Goal: Task Accomplishment & Management: Use online tool/utility

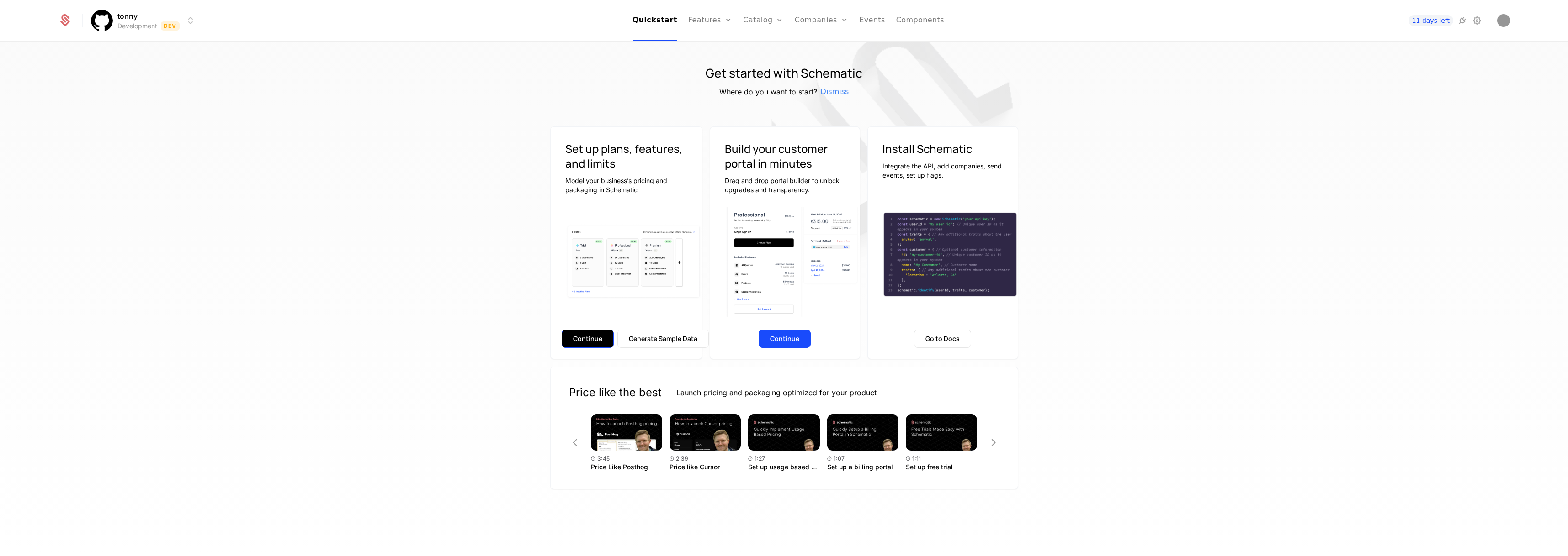
click at [588, 335] on button "Continue" at bounding box center [588, 339] width 52 height 18
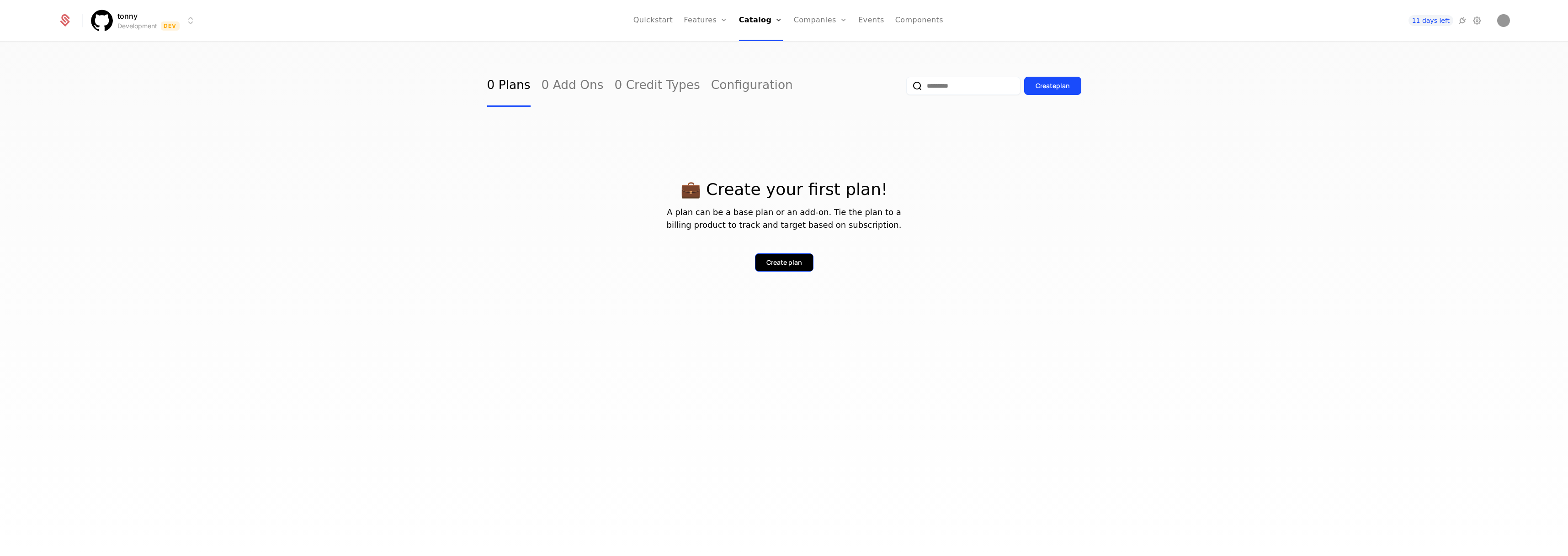
click at [777, 261] on div "Create plan" at bounding box center [784, 262] width 36 height 9
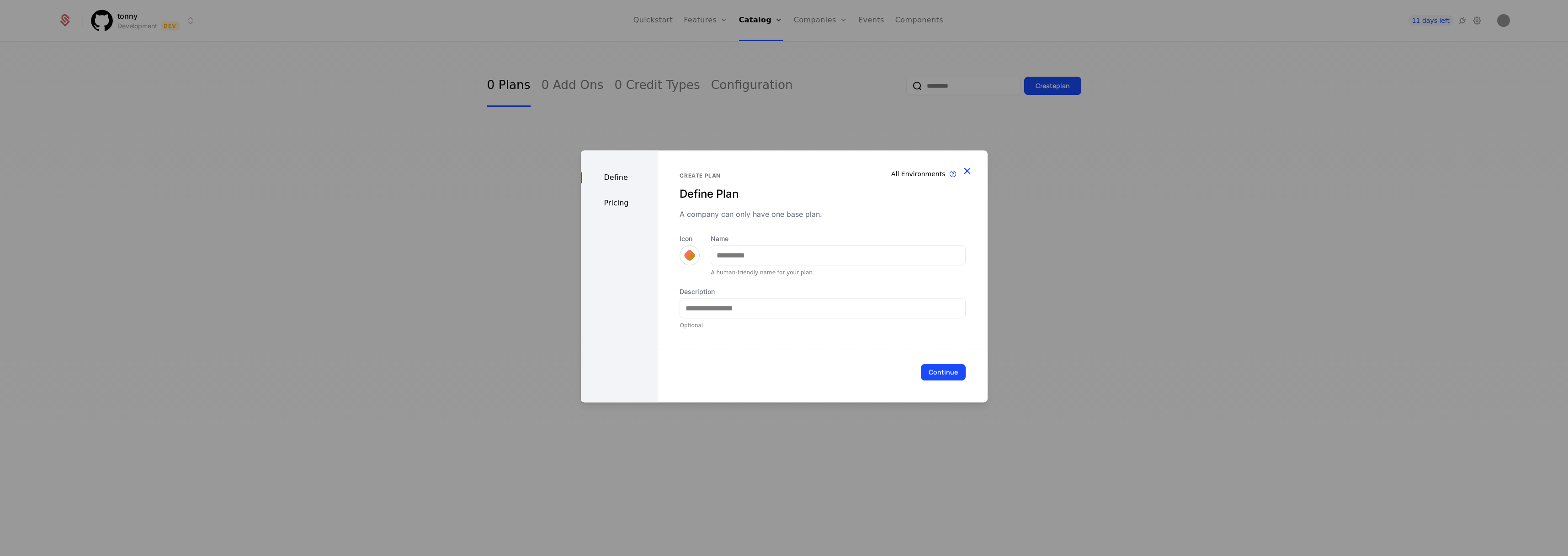
click at [962, 172] on icon "button" at bounding box center [967, 171] width 12 height 12
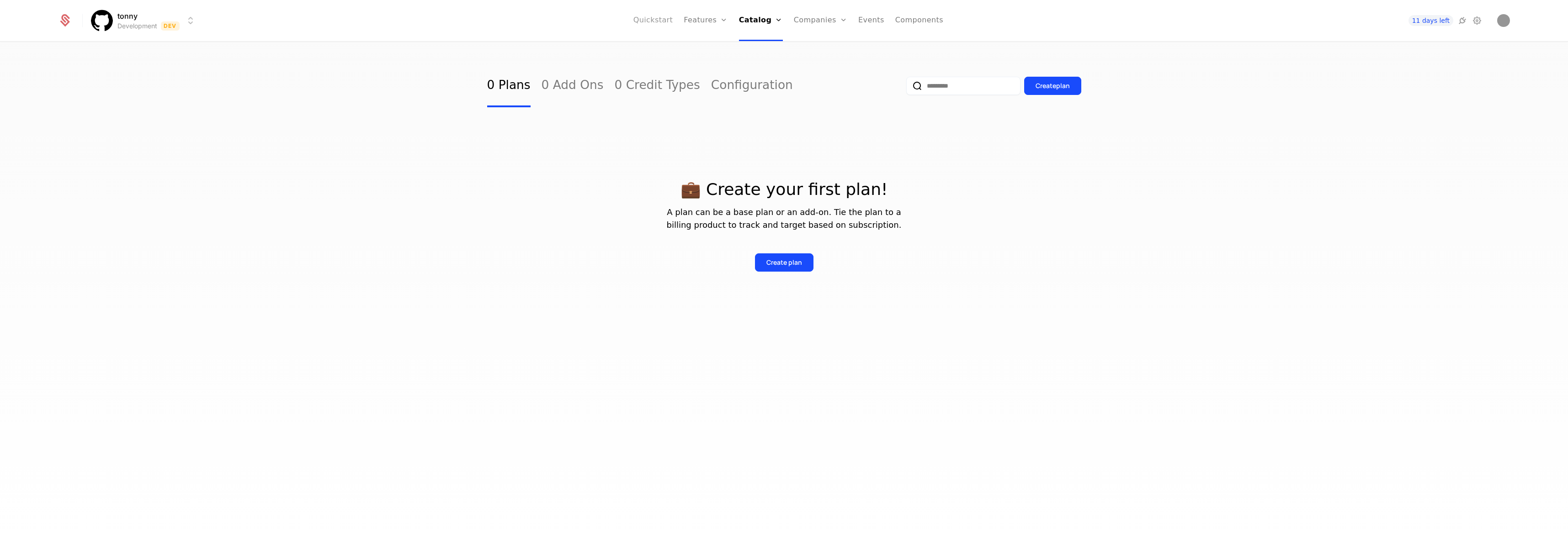
click at [653, 16] on link "Quickstart" at bounding box center [653, 21] width 40 height 41
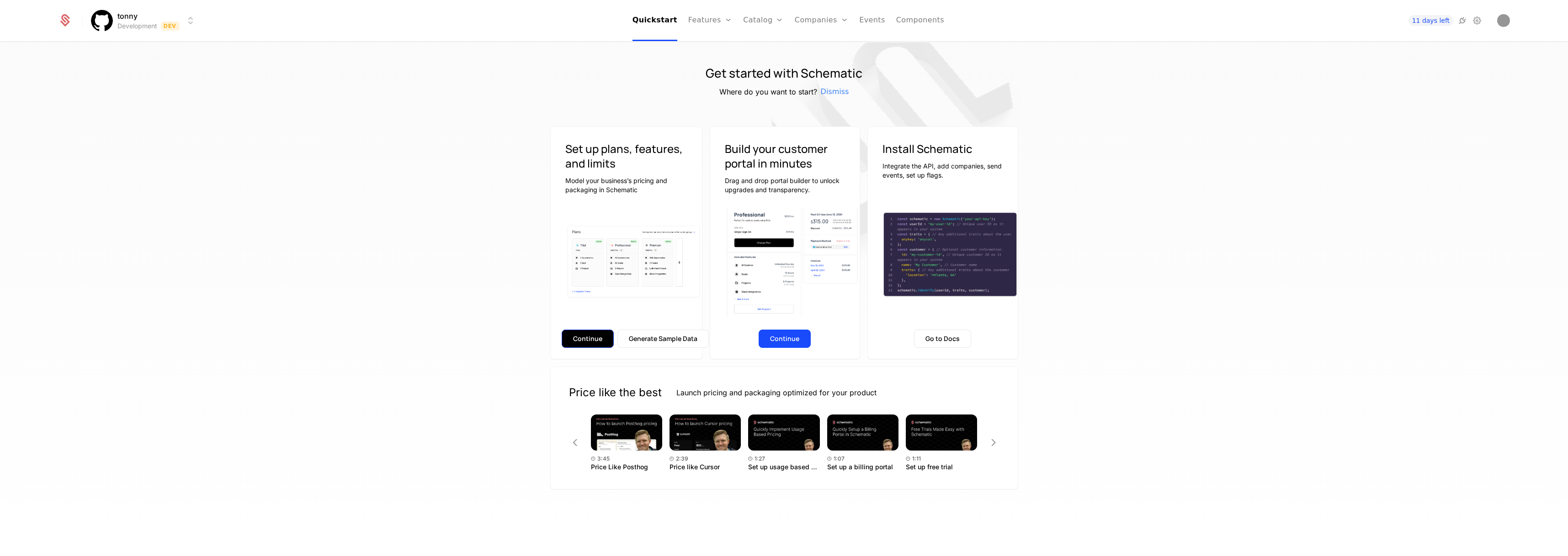
click at [601, 342] on button "Continue" at bounding box center [588, 339] width 52 height 18
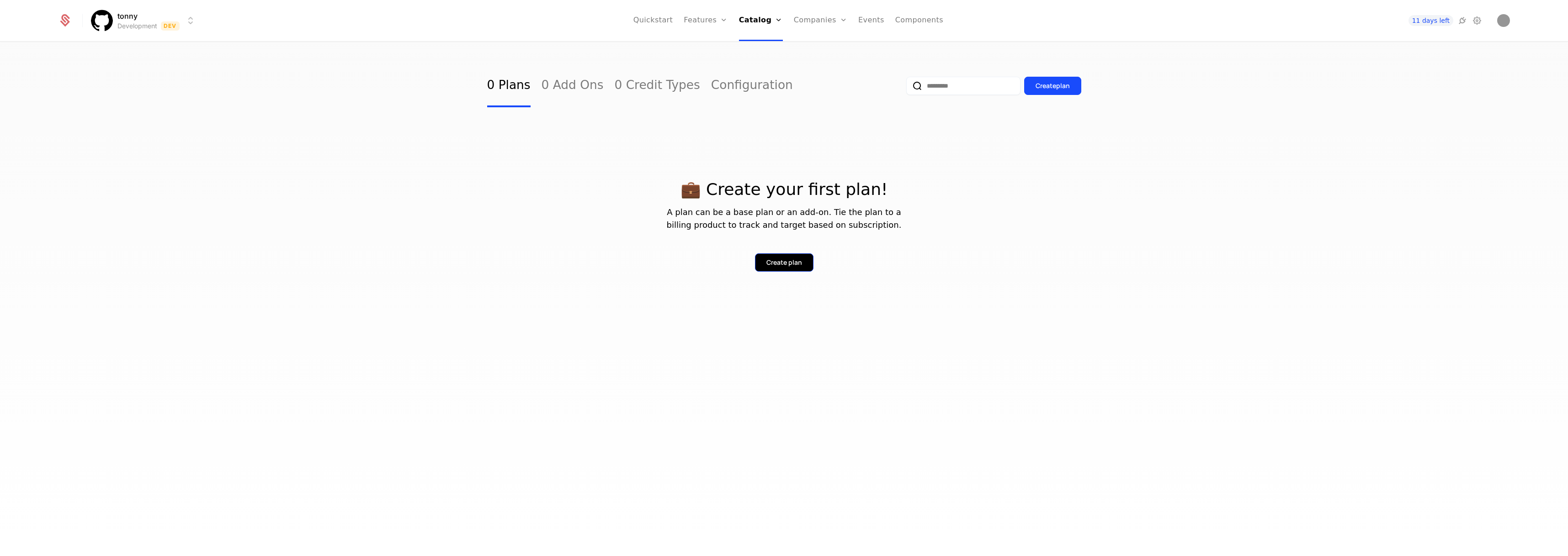
click at [792, 266] on div "Create plan" at bounding box center [784, 262] width 36 height 9
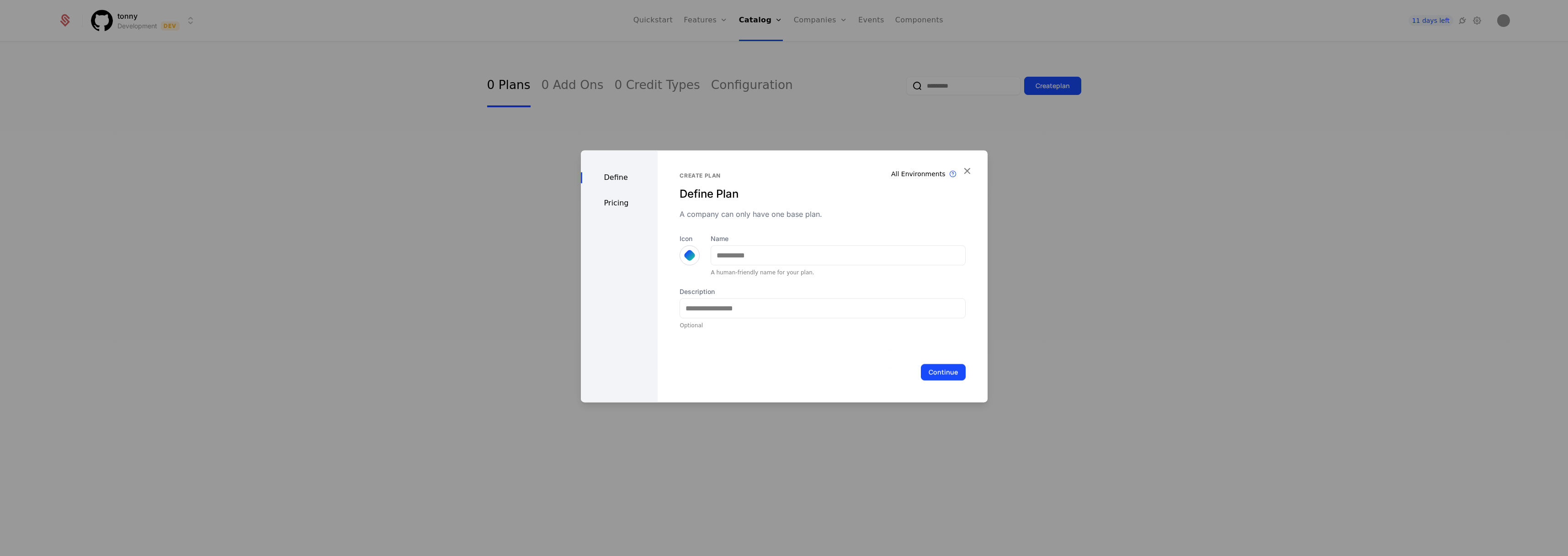
click at [424, 282] on div at bounding box center [784, 278] width 1568 height 556
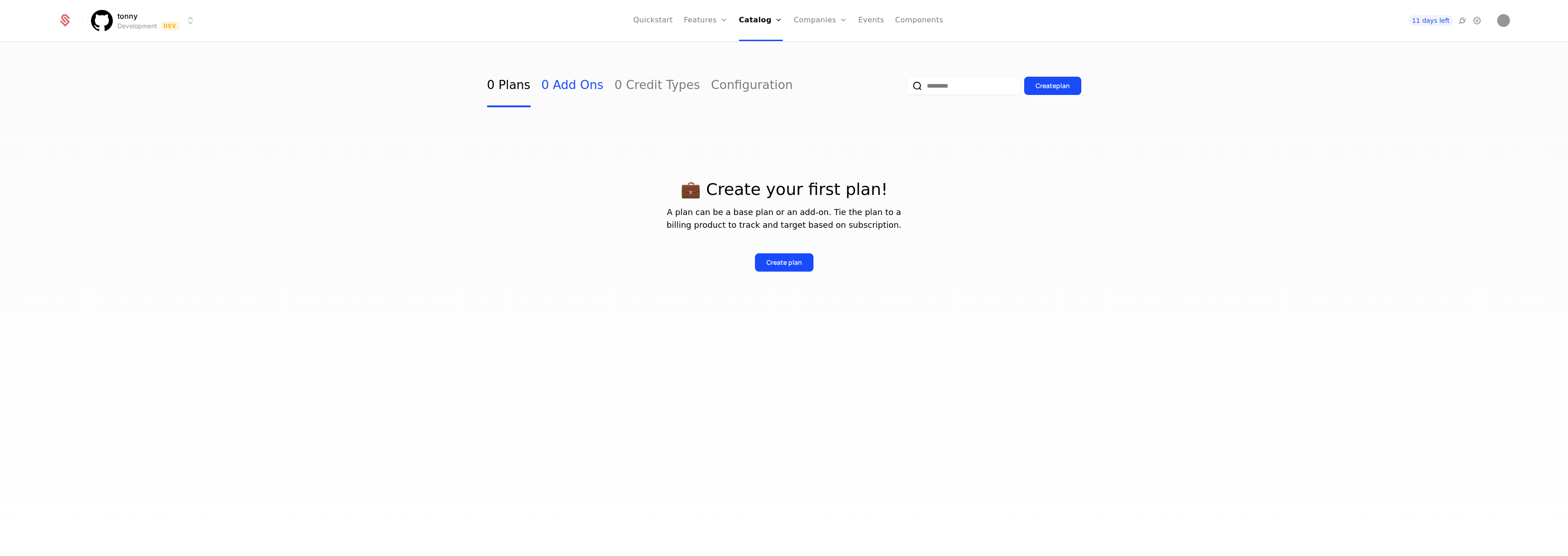
drag, startPoint x: 552, startPoint y: 89, endPoint x: 566, endPoint y: 91, distance: 14.1
click at [552, 89] on link "0 Add Ons" at bounding box center [573, 86] width 62 height 43
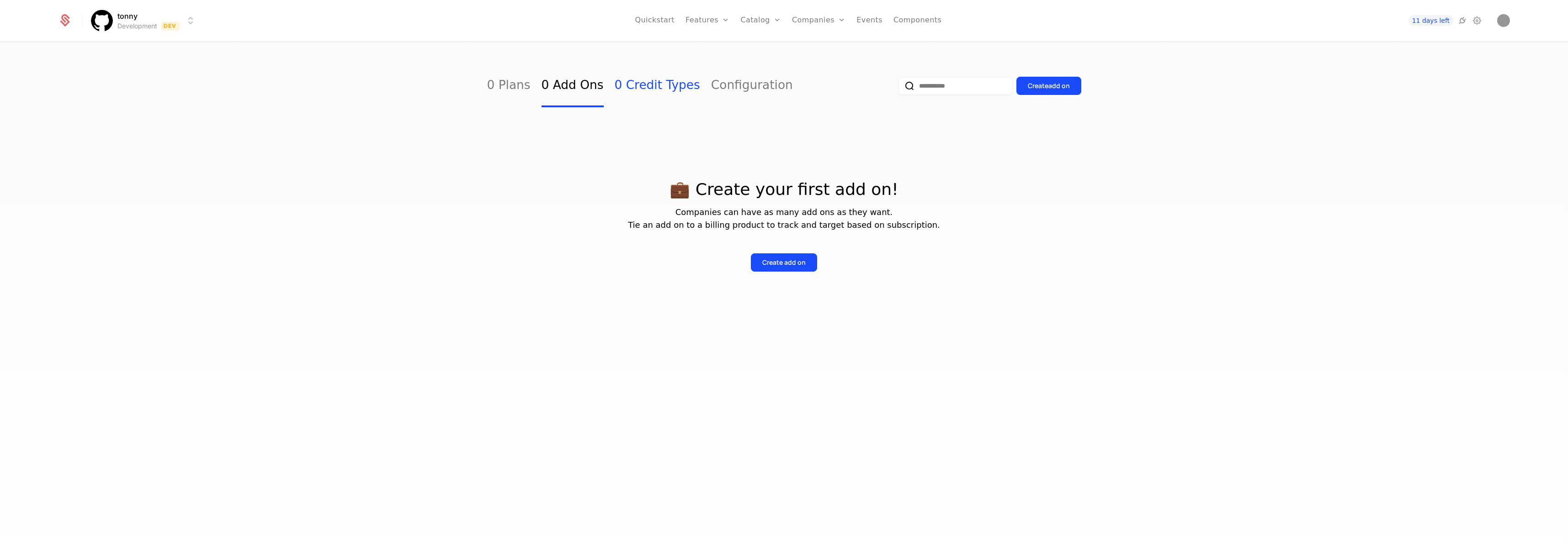
click at [630, 87] on link "0 Credit Types" at bounding box center [657, 86] width 85 height 43
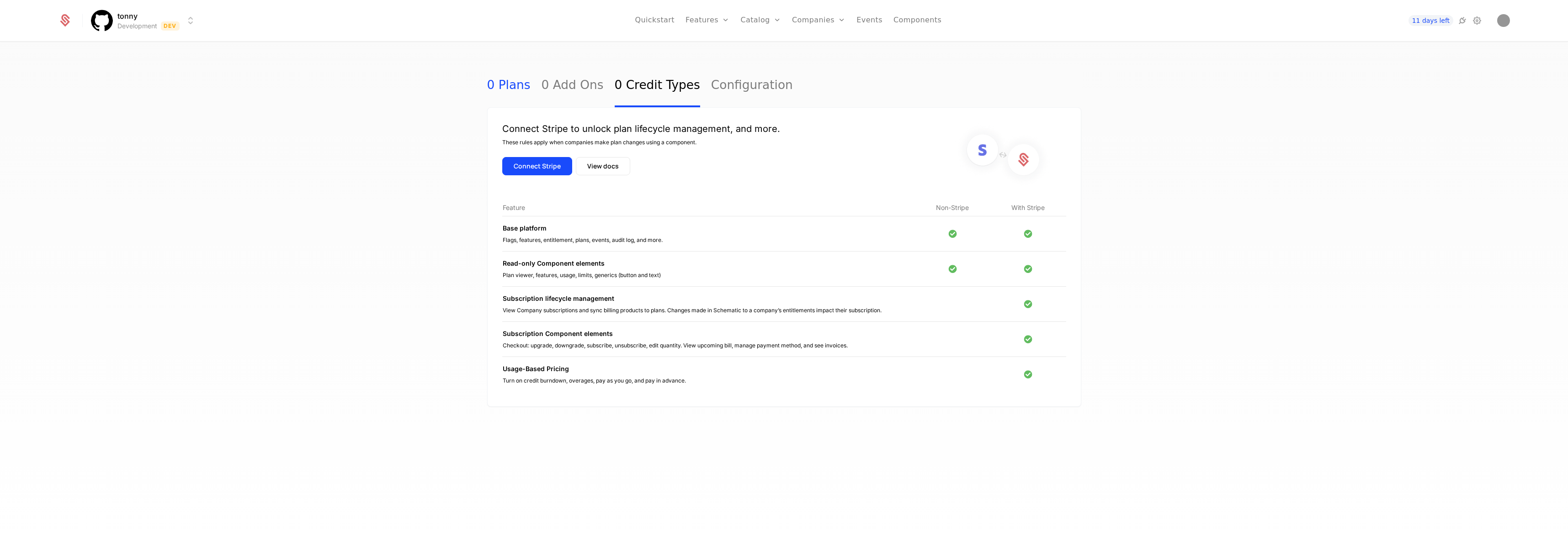
click at [513, 85] on link "0 Plans" at bounding box center [508, 86] width 43 height 43
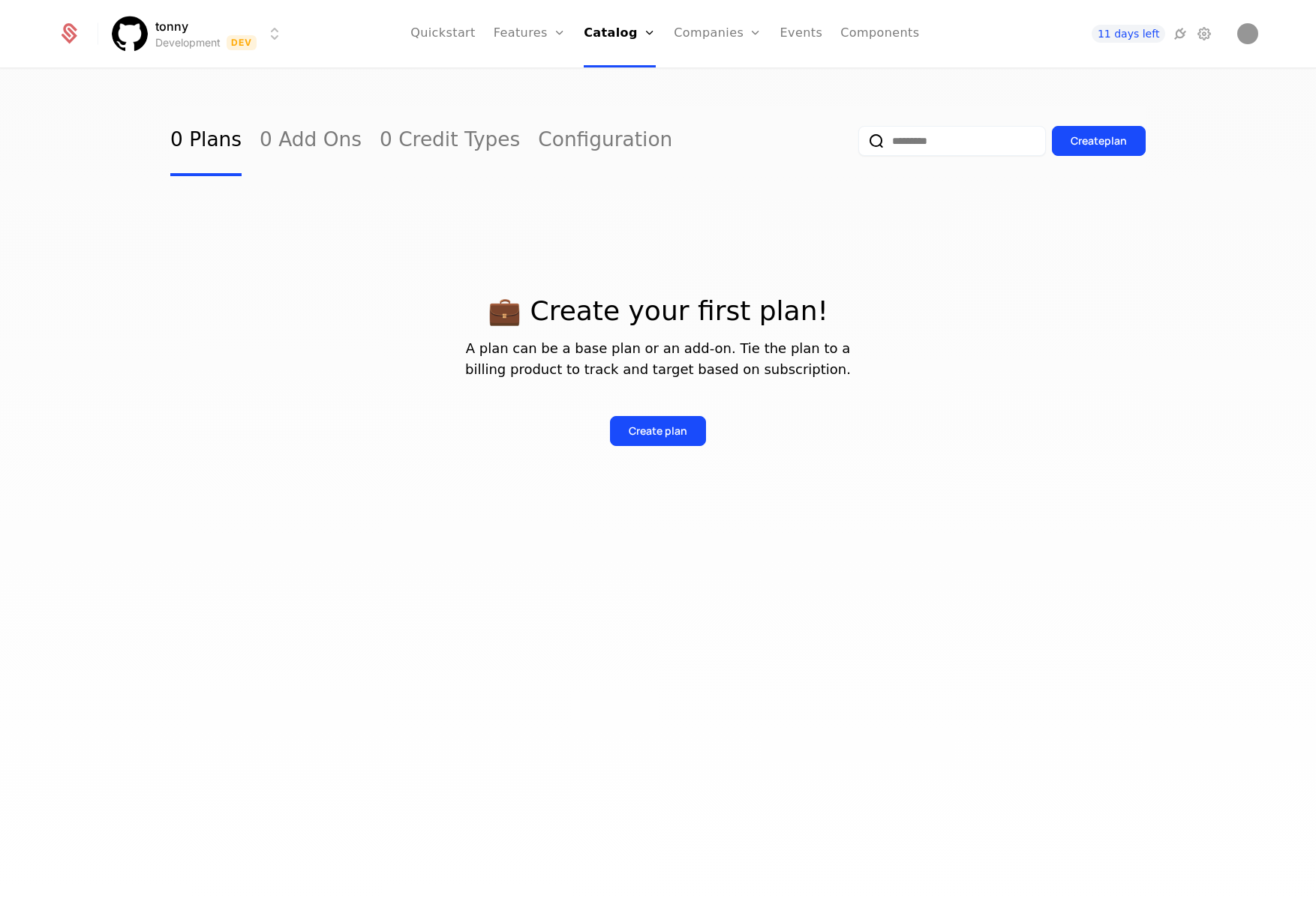
click at [542, 909] on div "0 Plans 0 Add Ons 0 Credit Types Configuration Create plan 💼 Create your first …" at bounding box center [658, 496] width 1316 height 853
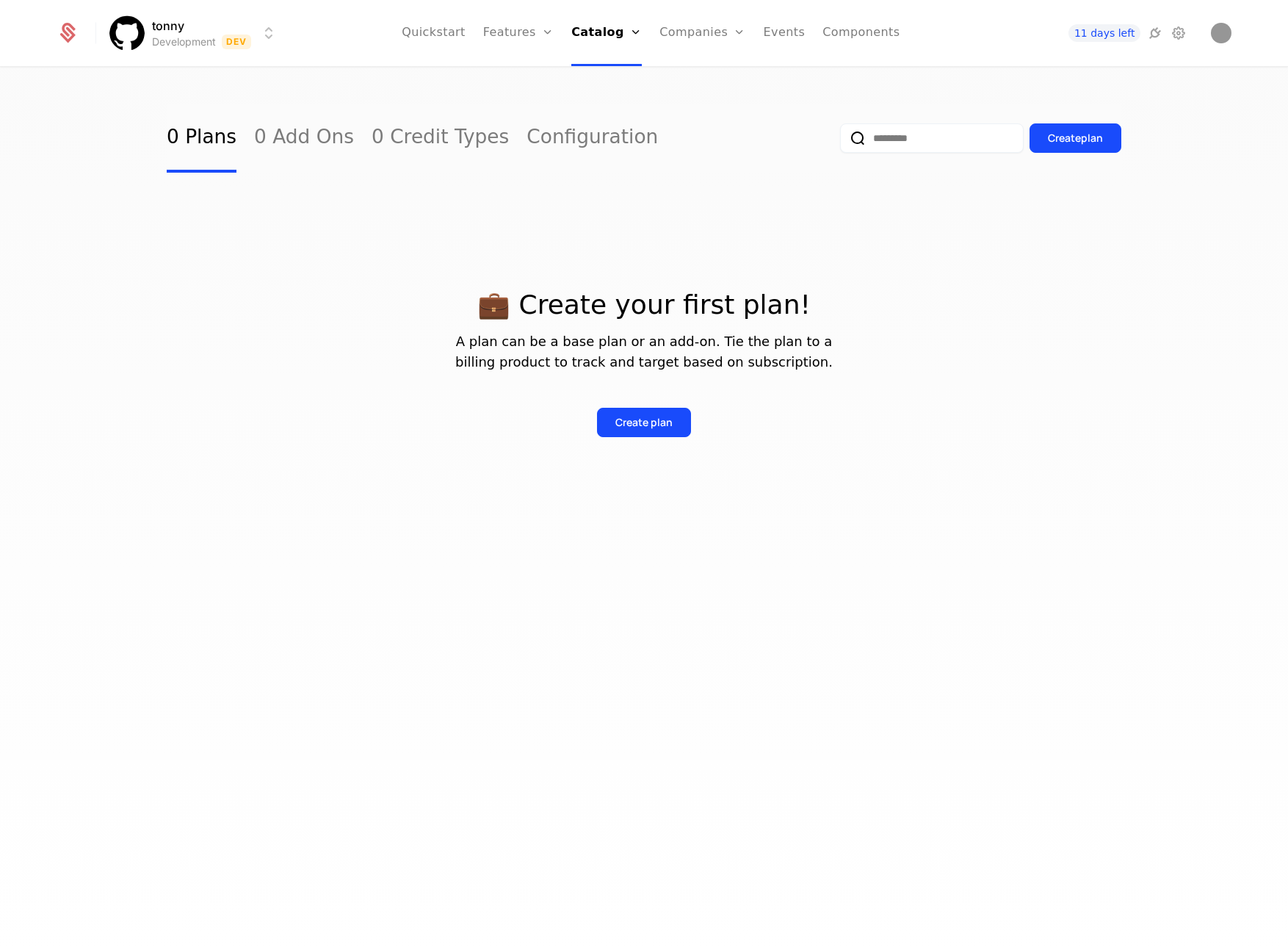
click at [1268, 392] on div "0 Plans 0 Add Ons 0 Credit Types Configuration Create plan 💼 Create your first …" at bounding box center [644, 514] width 1288 height 890
drag, startPoint x: 1285, startPoint y: 399, endPoint x: 1333, endPoint y: 396, distance: 48.1
click at [1288, 396] on html "tonny Development Dev Quickstart Features Features Flags Catalog Plans Add Ons …" at bounding box center [644, 475] width 1288 height 950
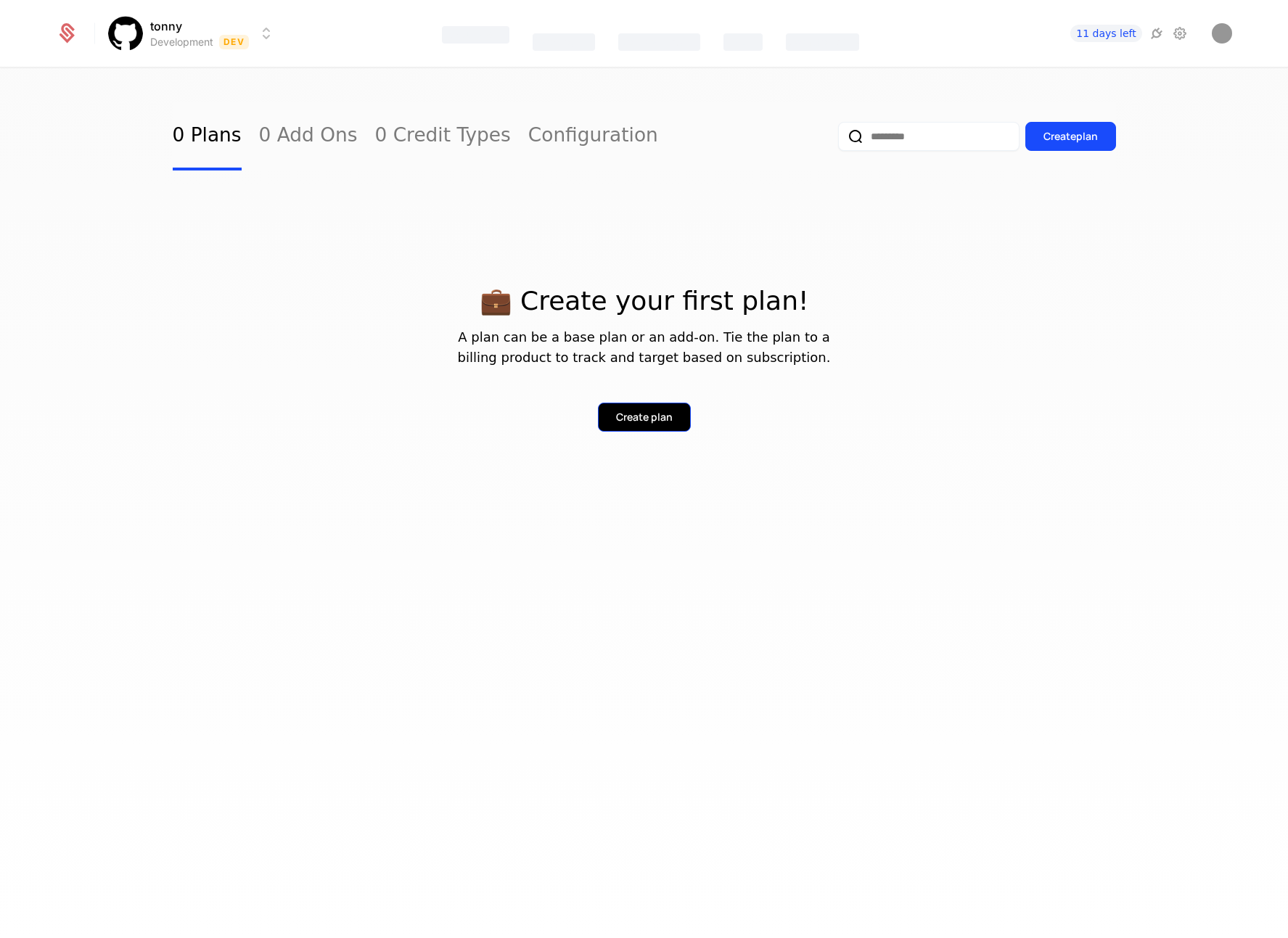
click at [640, 419] on div "Create plan" at bounding box center [644, 416] width 57 height 14
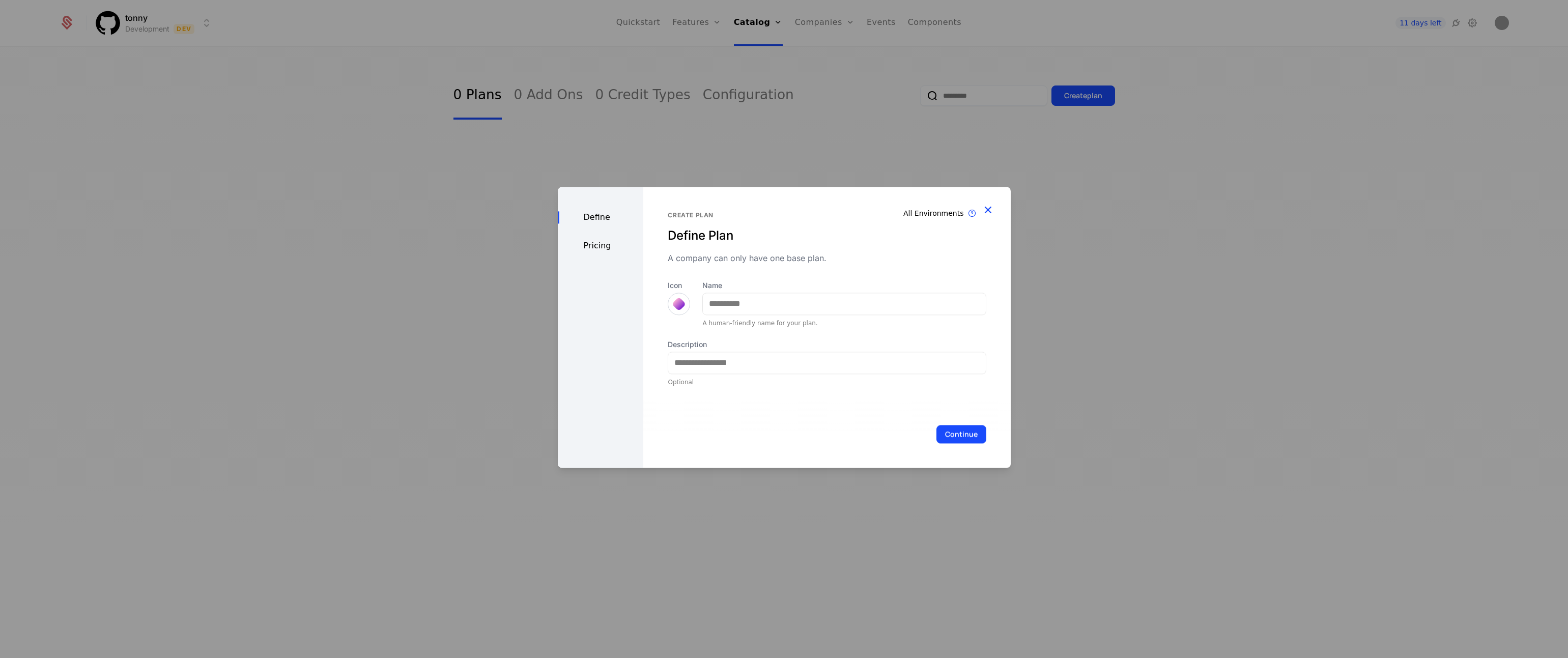
click at [990, 208] on icon "button" at bounding box center [988, 210] width 14 height 14
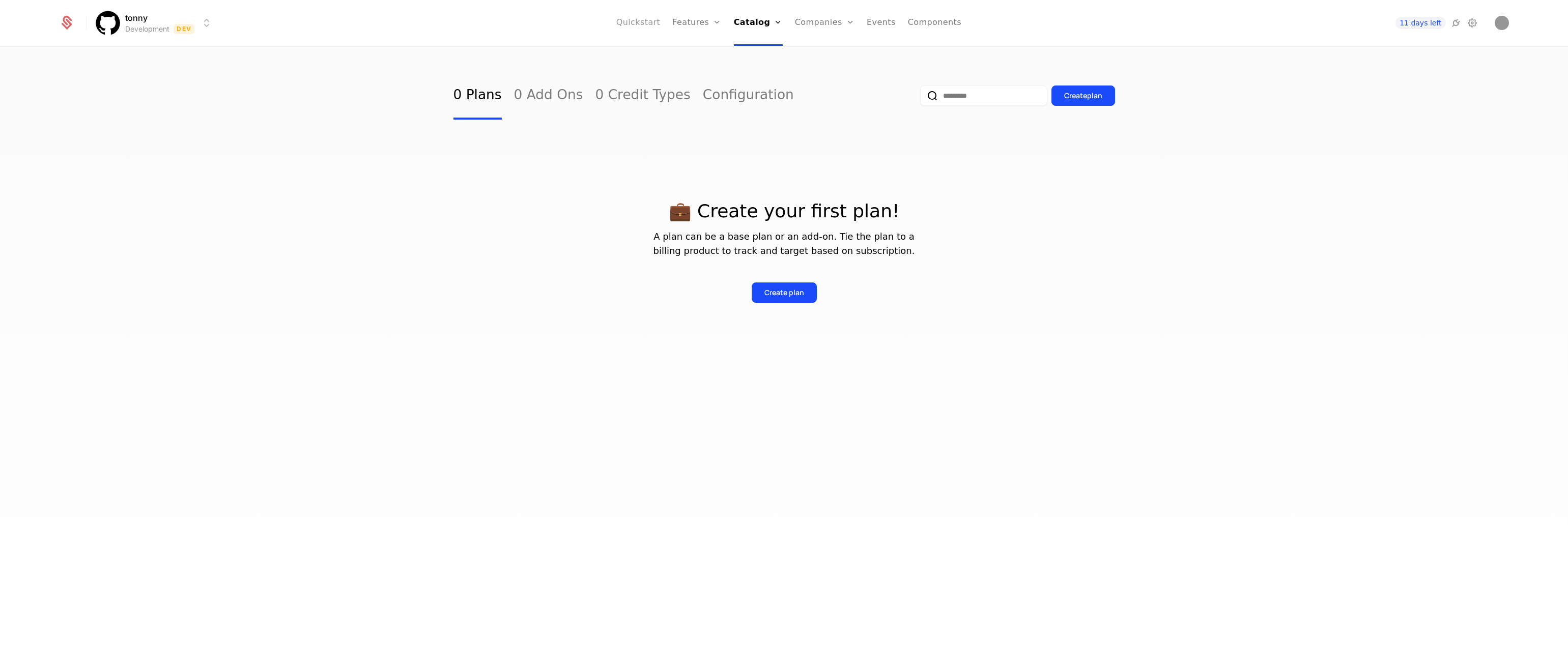
click at [634, 24] on link "Quickstart" at bounding box center [638, 23] width 44 height 46
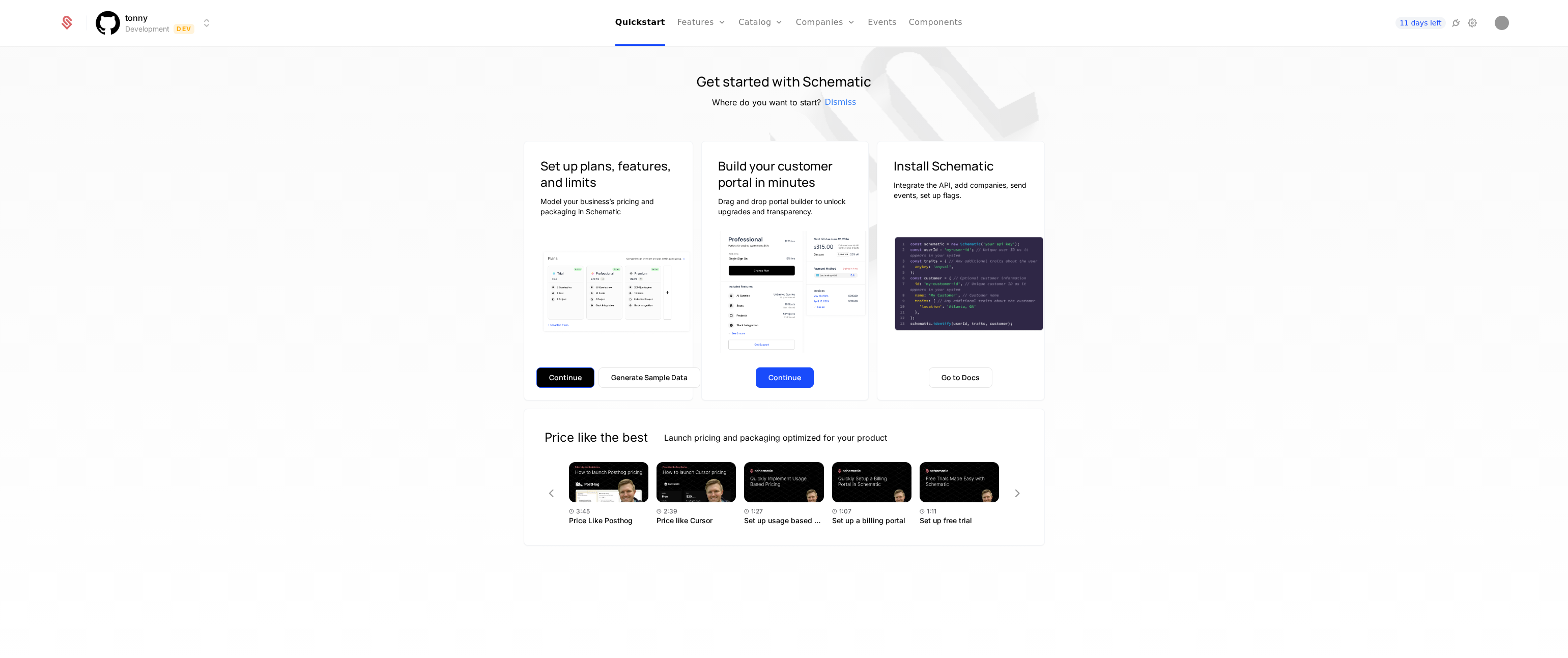
click at [547, 379] on button "Continue" at bounding box center [565, 377] width 58 height 20
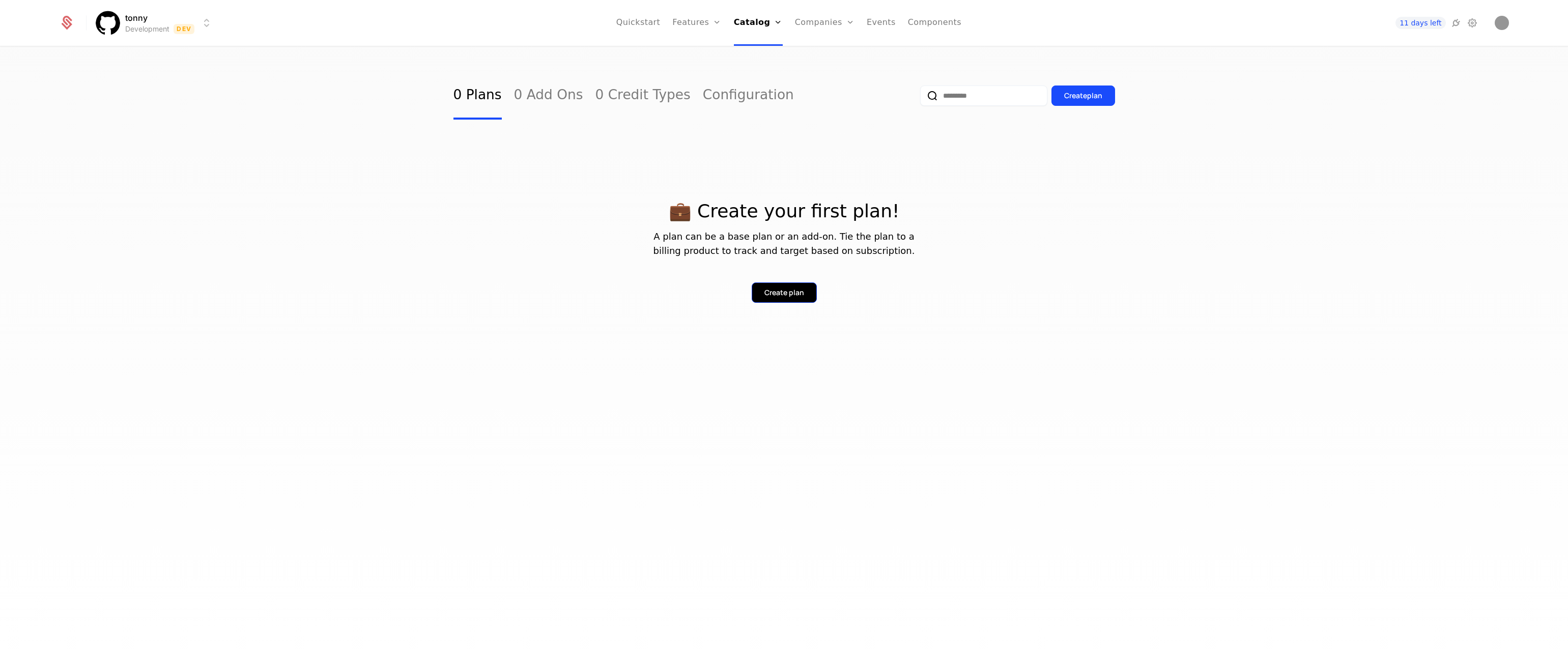
click at [772, 297] on div "Create plan" at bounding box center [784, 292] width 40 height 10
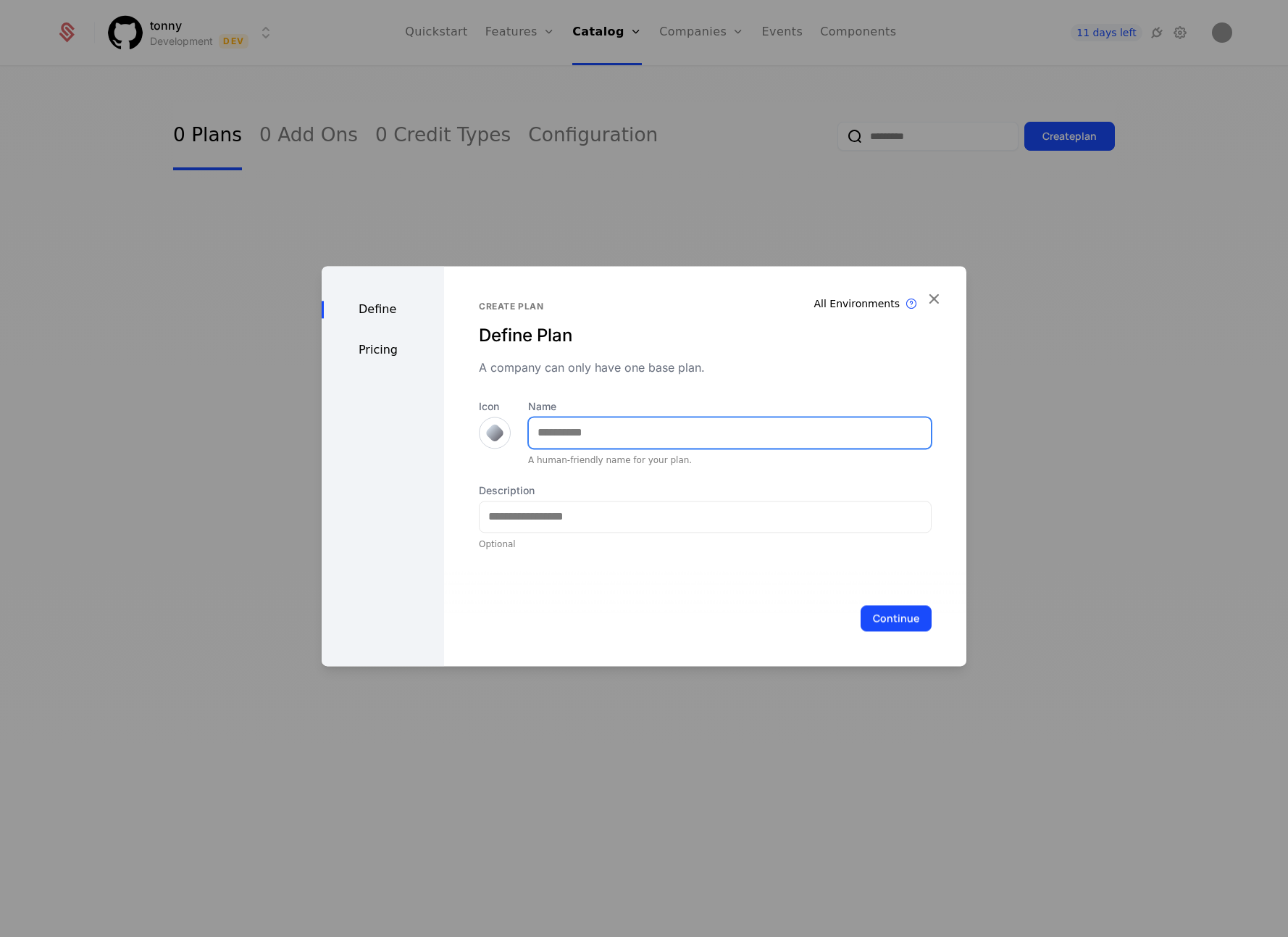
click at [754, 431] on input "Name" at bounding box center [729, 432] width 402 height 31
paste input "**********"
drag, startPoint x: 643, startPoint y: 434, endPoint x: 789, endPoint y: 426, distance: 146.2
click at [776, 426] on input "**********" at bounding box center [729, 432] width 402 height 31
click at [798, 426] on input "**********" at bounding box center [729, 432] width 402 height 31
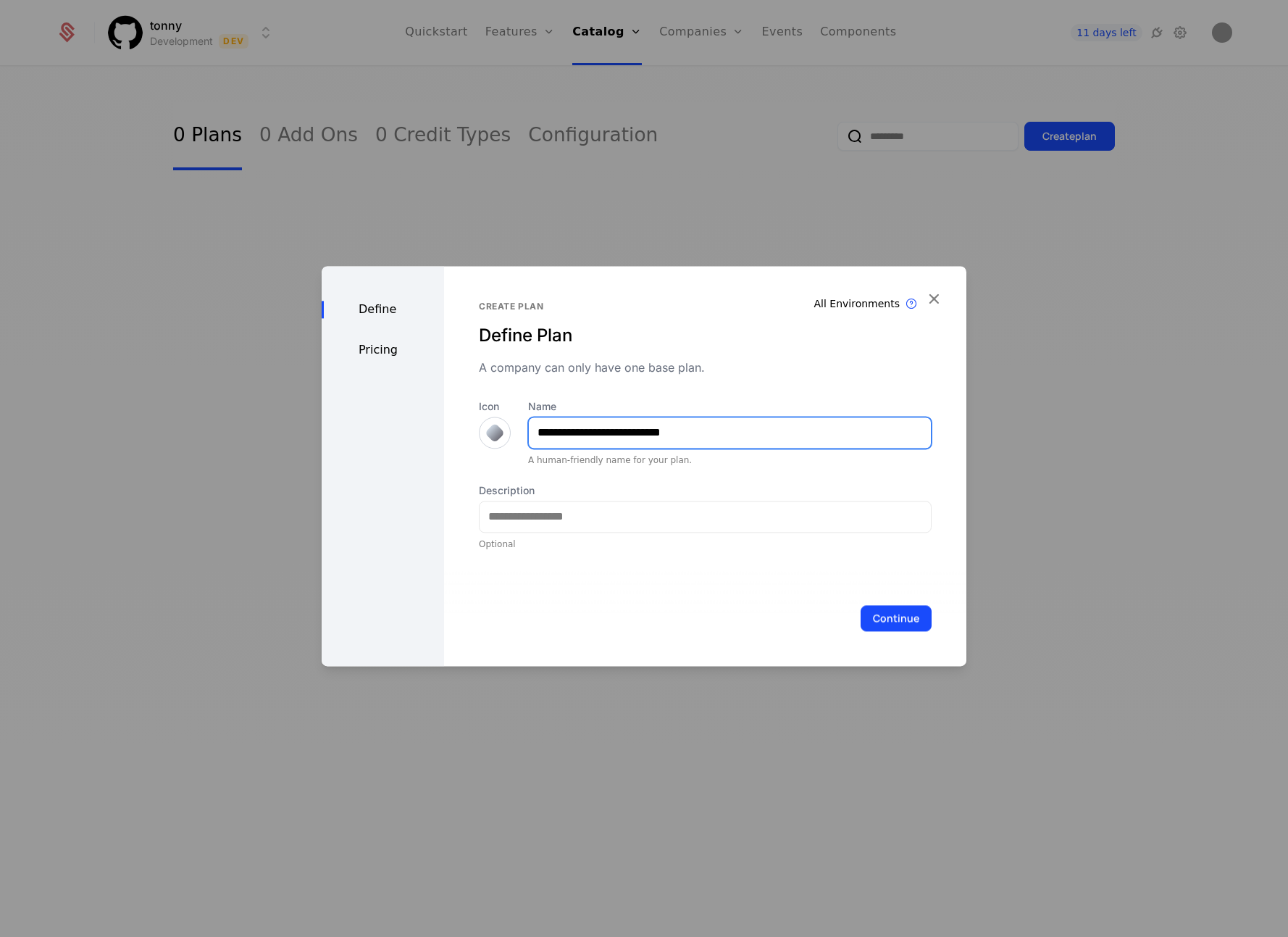
drag, startPoint x: 643, startPoint y: 428, endPoint x: 769, endPoint y: 428, distance: 126.0
click at [769, 428] on input "**********" at bounding box center [729, 432] width 402 height 31
type input "**********"
click at [891, 625] on button "Continue" at bounding box center [896, 618] width 71 height 26
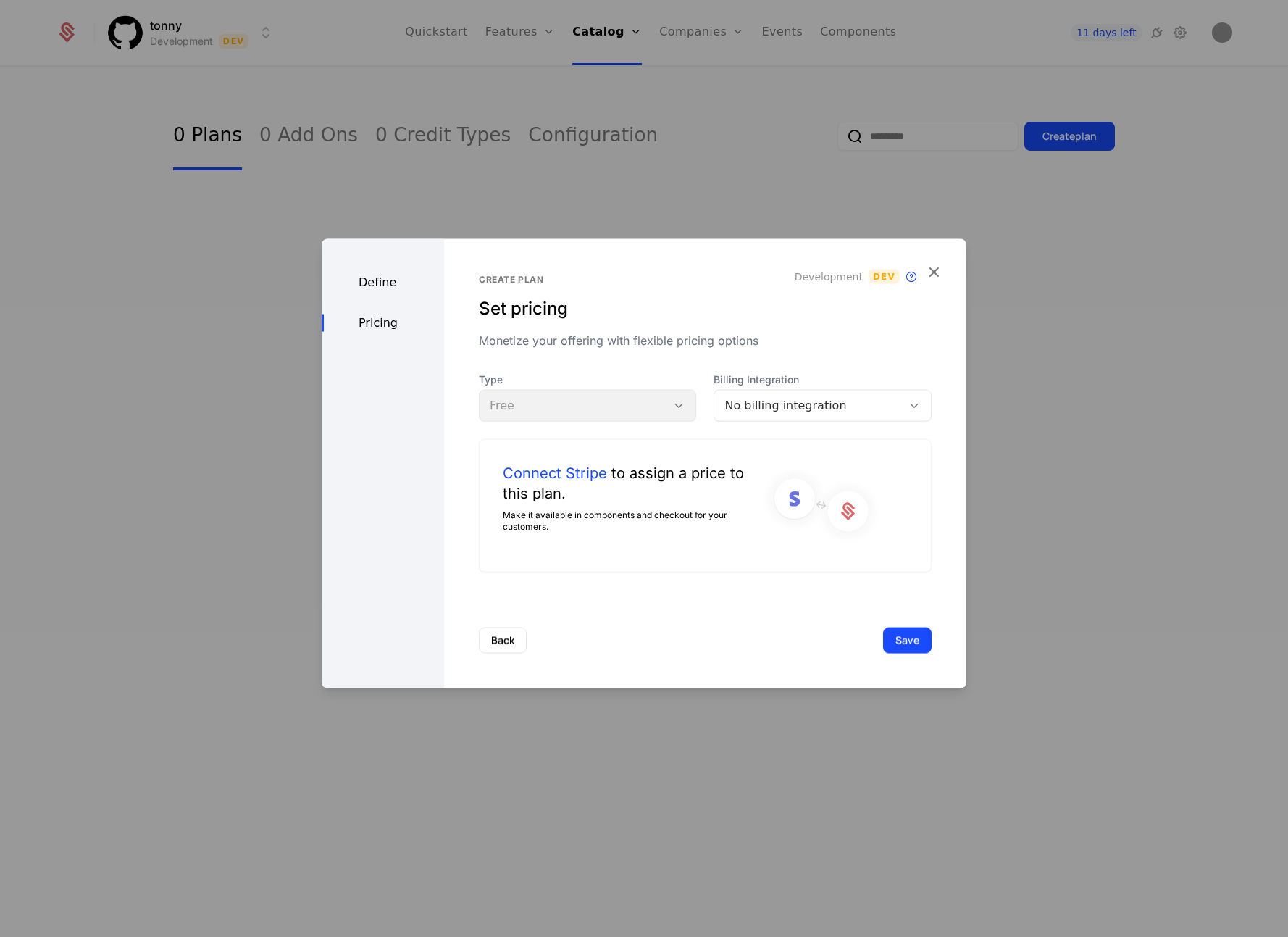
click at [632, 397] on div "Type Free" at bounding box center [588, 396] width 218 height 49
click at [591, 473] on link "Connect Stripe" at bounding box center [555, 472] width 104 height 20
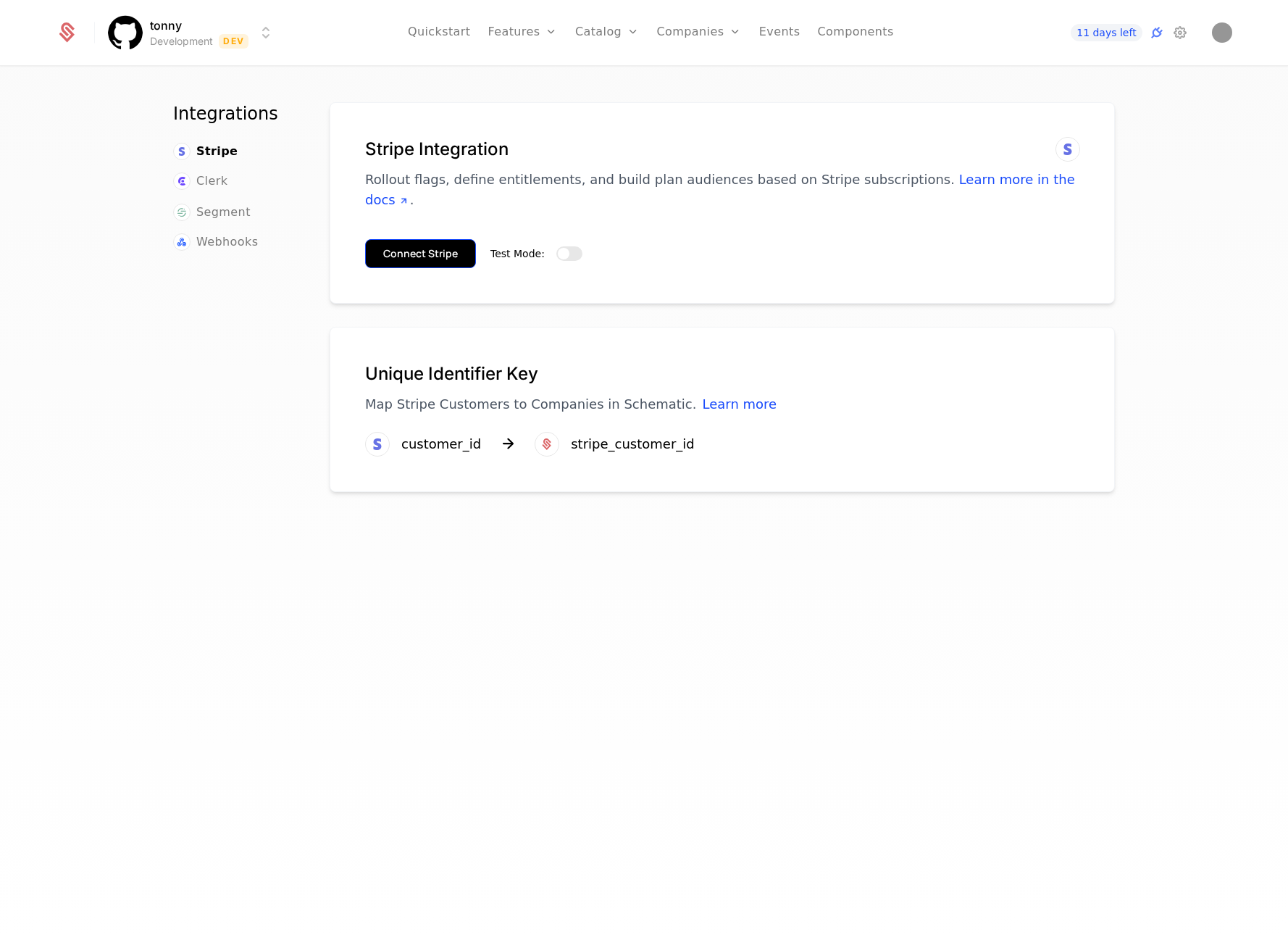
click at [431, 239] on button "Connect Stripe" at bounding box center [420, 254] width 111 height 29
click at [382, 239] on button "Connect Stripe" at bounding box center [420, 254] width 111 height 29
click at [567, 246] on button "Test Mode:" at bounding box center [569, 253] width 26 height 14
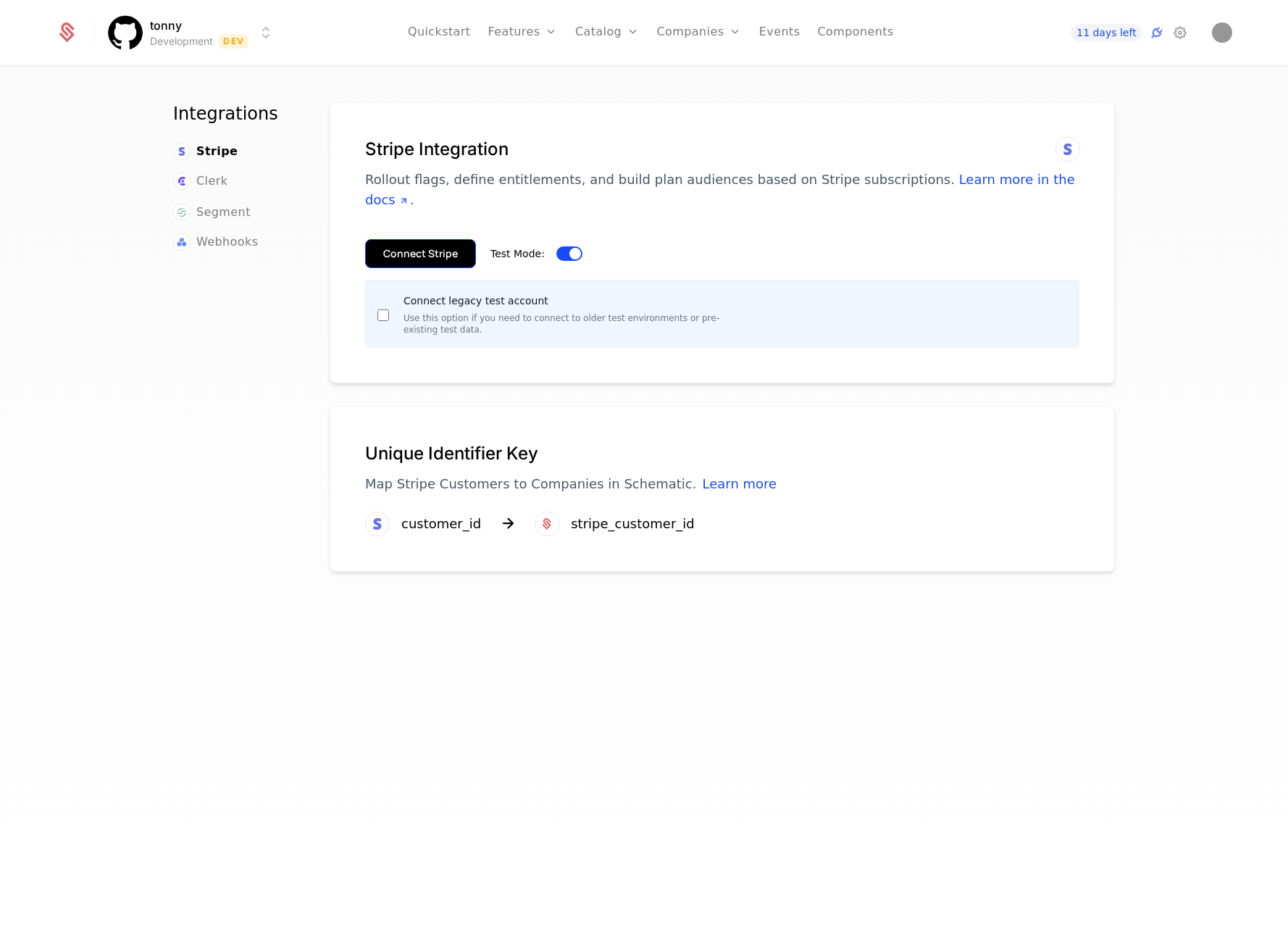
click at [425, 239] on button "Connect Stripe" at bounding box center [420, 254] width 111 height 29
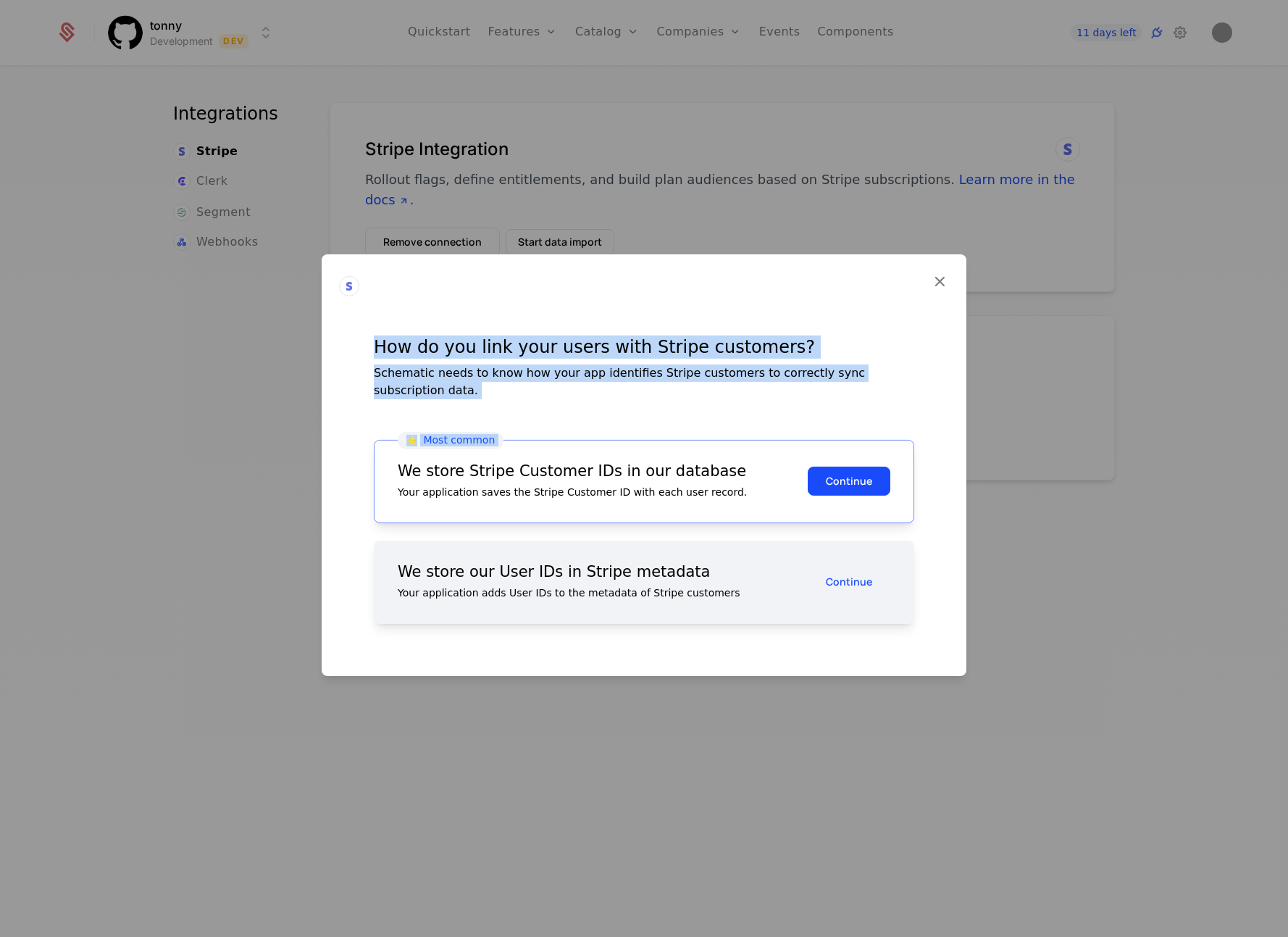
drag, startPoint x: 669, startPoint y: 310, endPoint x: 748, endPoint y: 400, distance: 119.8
click at [748, 400] on div "How do you link your users with Stripe customers? Schematic needs to know how y…" at bounding box center [644, 464] width 575 height 352
click at [764, 327] on div "How do you link your users with Stripe customers? Schematic needs to know how y…" at bounding box center [644, 464] width 575 height 352
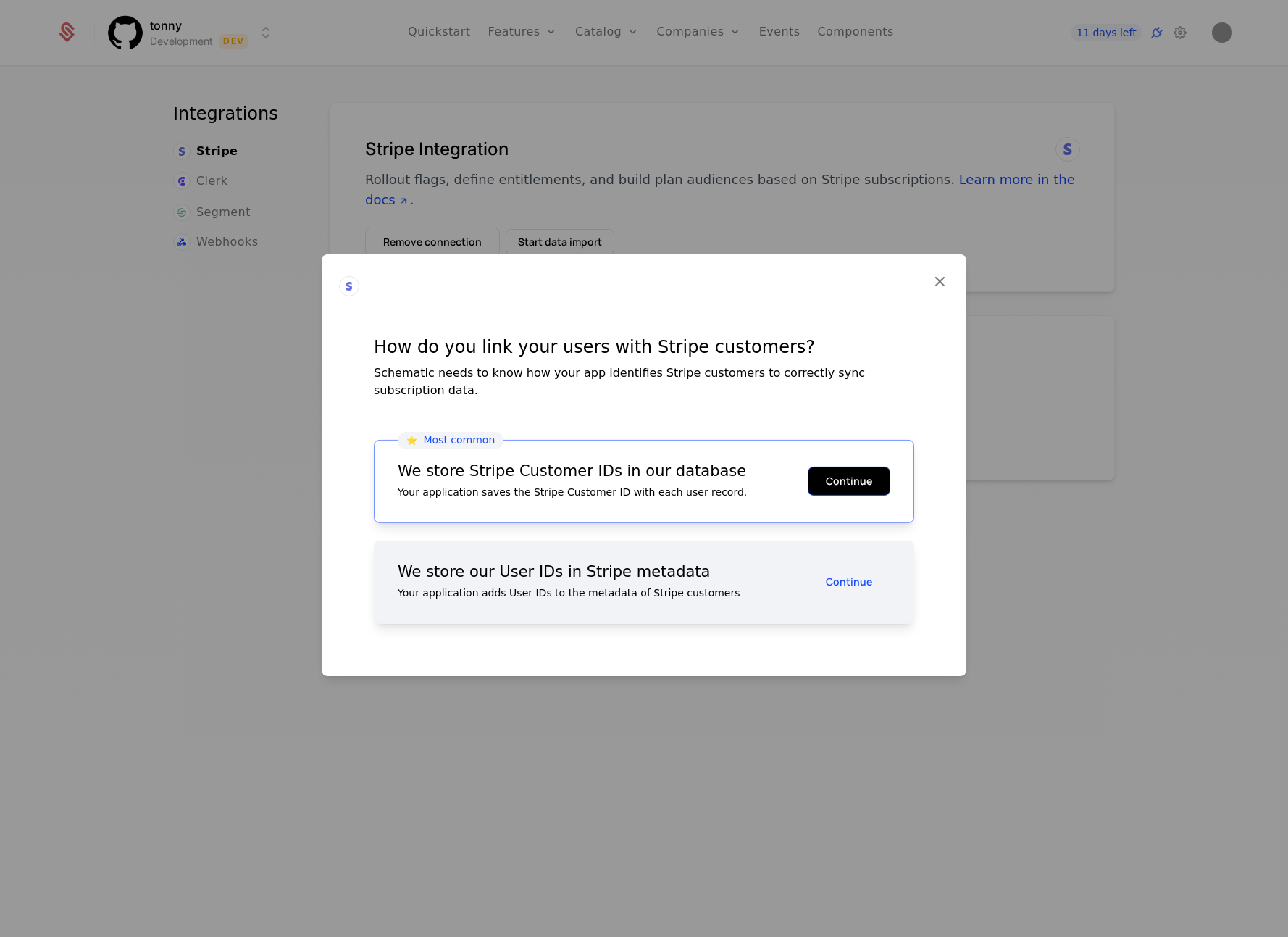
click at [831, 475] on button "Continue" at bounding box center [849, 482] width 83 height 29
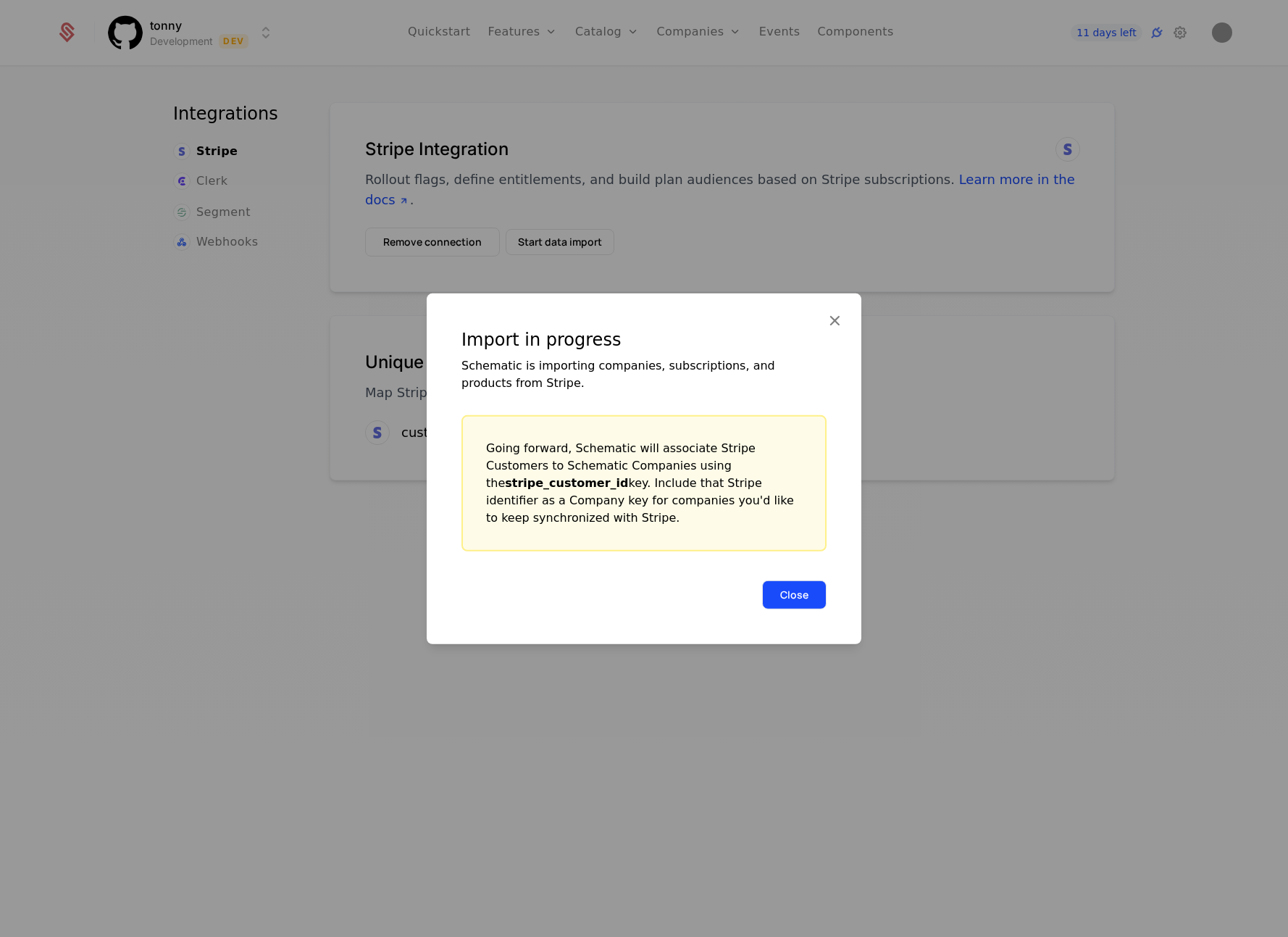
click at [796, 589] on button "Close" at bounding box center [794, 594] width 65 height 29
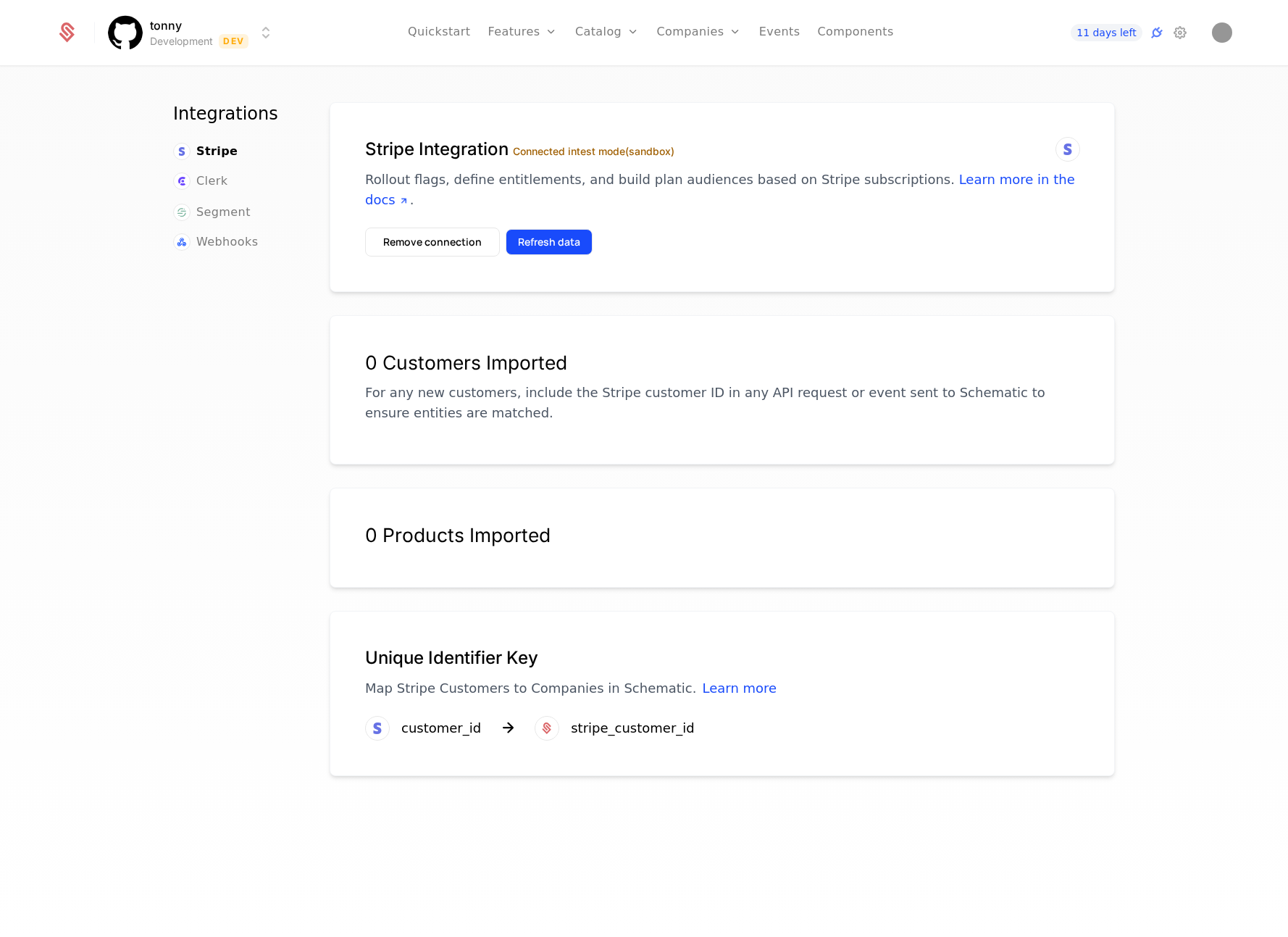
click at [520, 229] on button "Refresh data" at bounding box center [549, 241] width 87 height 26
